Goal: Task Accomplishment & Management: Complete application form

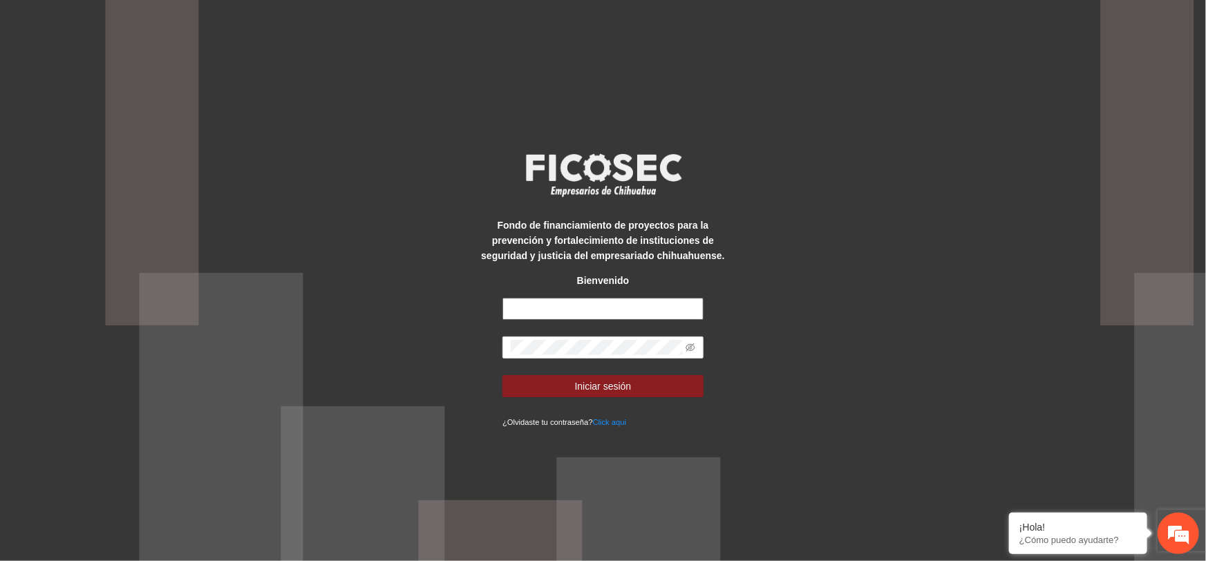
click at [567, 310] on input "text" at bounding box center [603, 309] width 201 height 22
type input "**********"
click at [503, 375] on button "Iniciar sesión" at bounding box center [603, 386] width 201 height 22
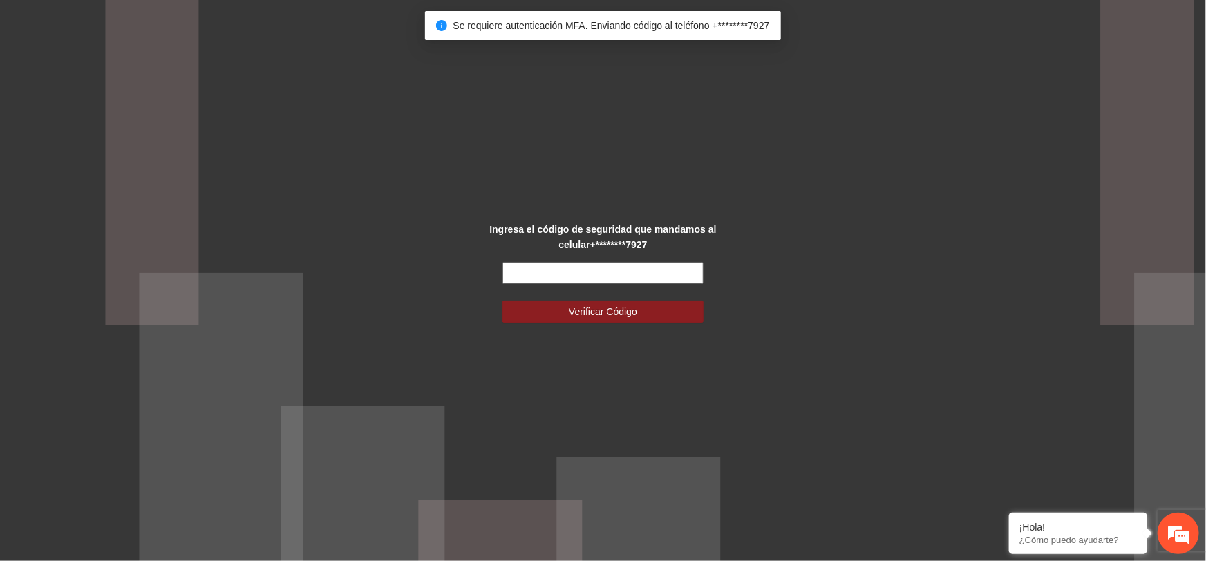
click at [607, 264] on input "text" at bounding box center [603, 273] width 201 height 22
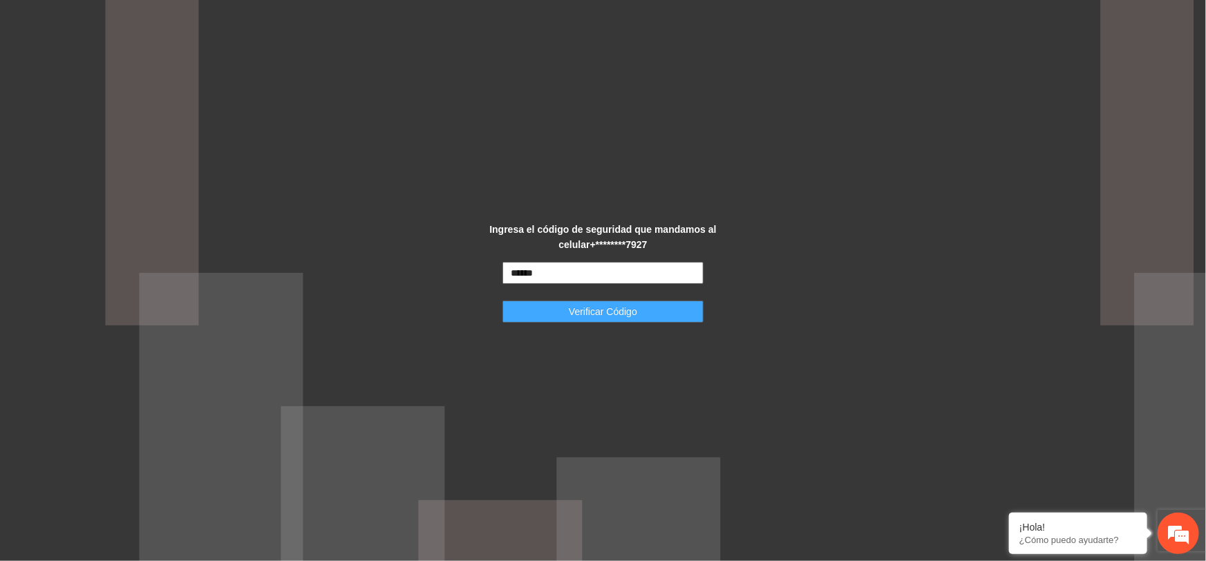
type input "******"
click at [625, 312] on span "Verificar Código" at bounding box center [603, 311] width 68 height 15
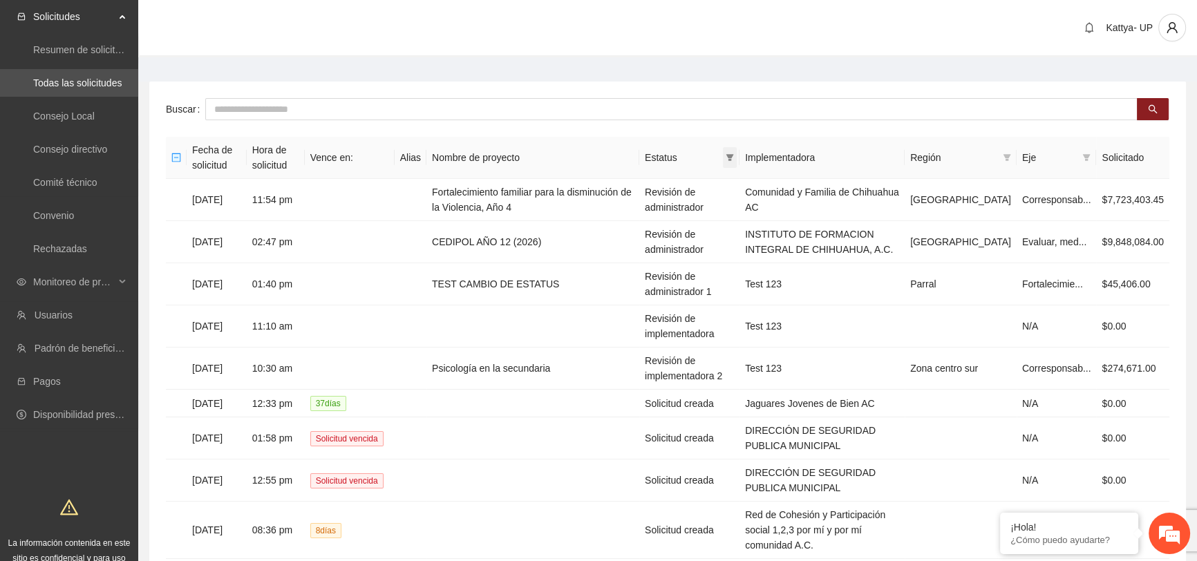
click at [734, 156] on icon "filter" at bounding box center [731, 157] width 8 height 7
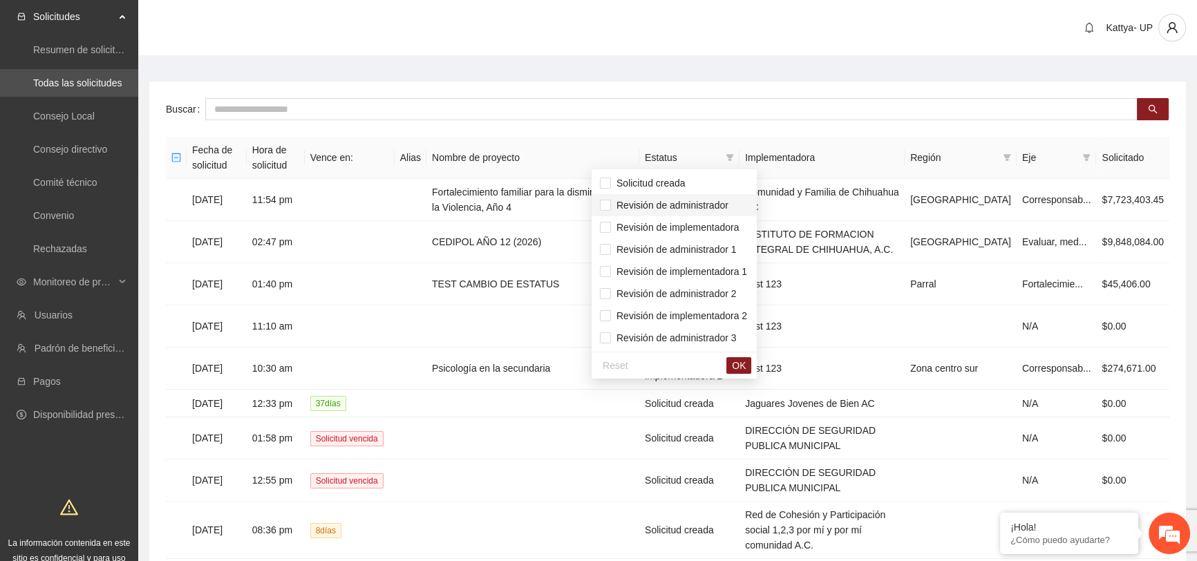
click at [708, 203] on span "Revisión de administrador" at bounding box center [670, 205] width 118 height 11
click at [700, 248] on span "Revisión de administrador 1" at bounding box center [674, 249] width 126 height 11
click at [695, 292] on span "Revisión de administrador 2" at bounding box center [674, 293] width 126 height 11
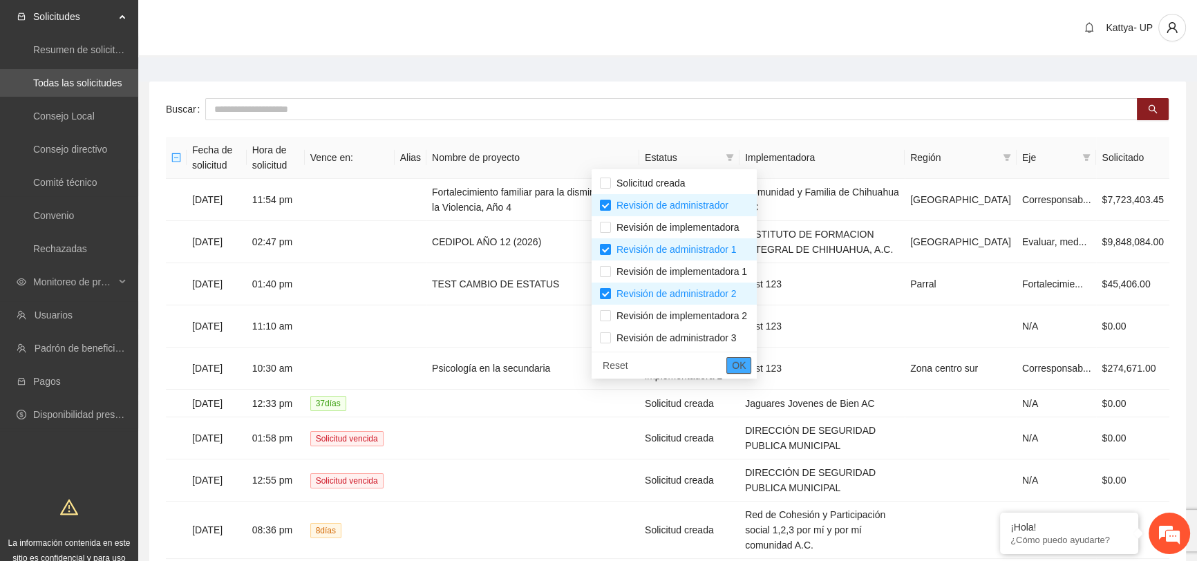
click at [746, 366] on span "OK" at bounding box center [739, 365] width 14 height 15
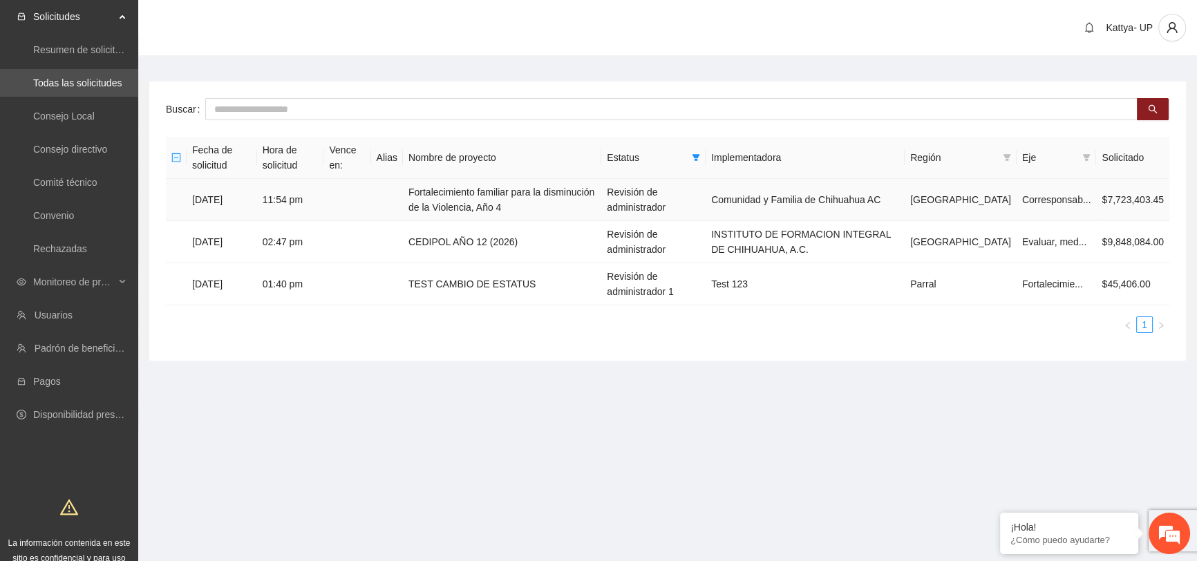
click at [571, 209] on td "Fortalecimiento familiar para la disminución de la Violencia, Año 4" at bounding box center [502, 200] width 198 height 42
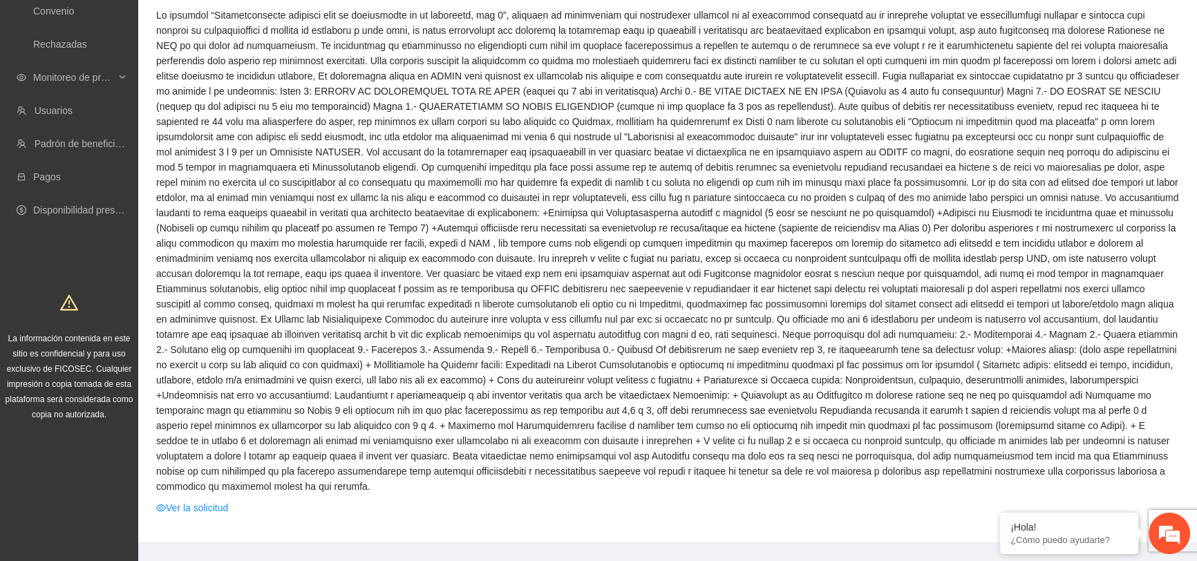
scroll to position [205, 0]
click at [182, 500] on link "Ver la solicitud" at bounding box center [192, 507] width 72 height 15
